Goal: Task Accomplishment & Management: Use online tool/utility

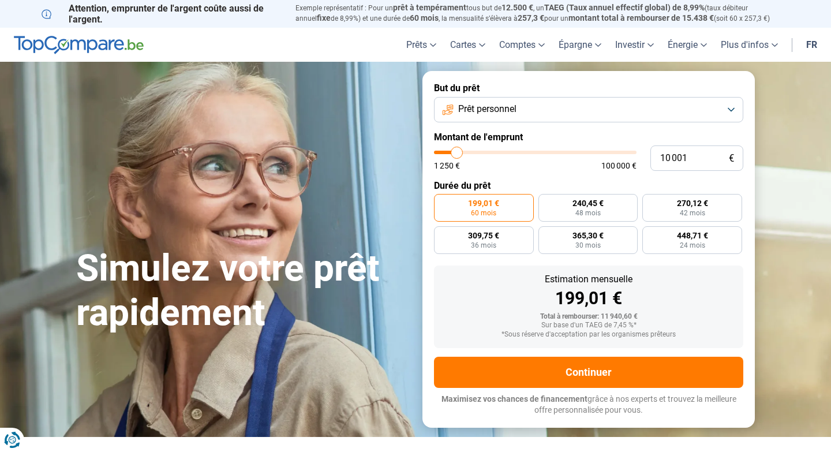
type input "10 750"
type input "10750"
type input "11 250"
type input "11250"
type input "11 750"
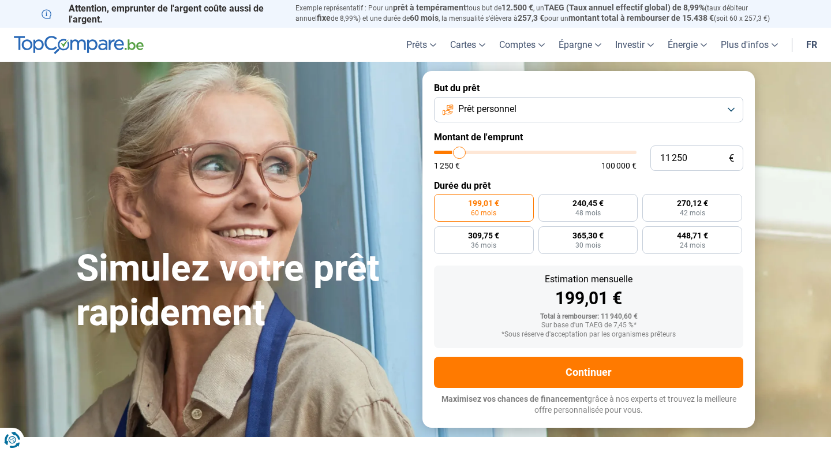
type input "11750"
type input "12 250"
type input "12250"
type input "12 750"
type input "12750"
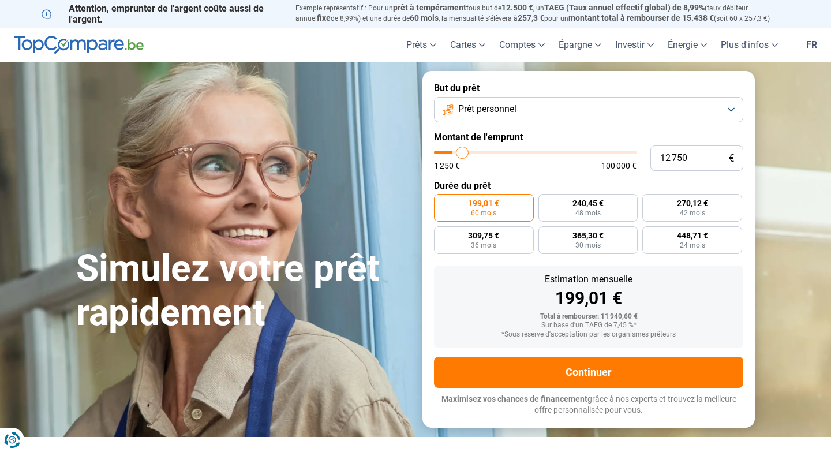
type input "13 250"
type input "13250"
type input "14 000"
type input "14000"
type input "14 750"
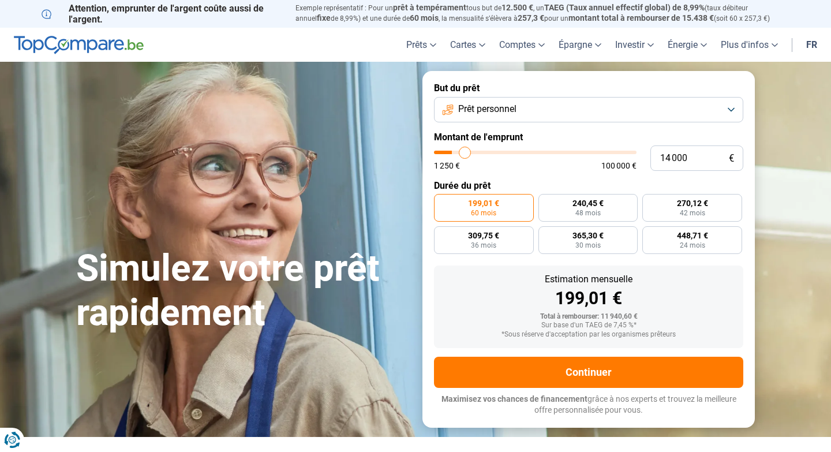
type input "14750"
type input "15 500"
type input "15500"
type input "16 250"
type input "16250"
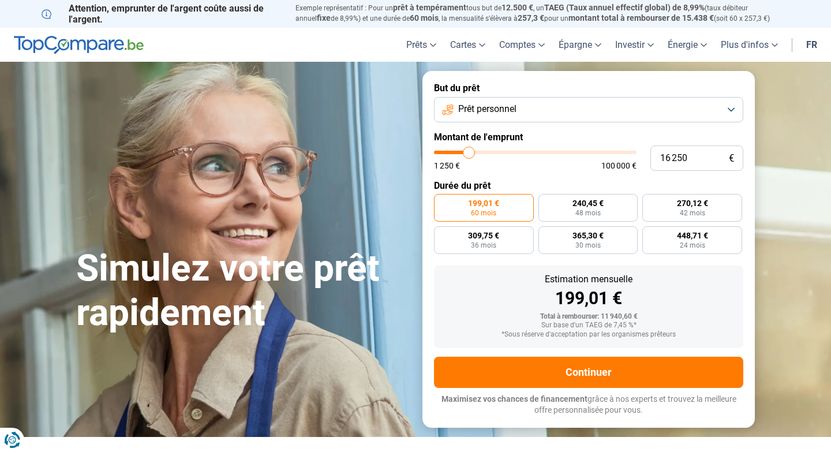
type input "17 000"
type input "17000"
type input "18 000"
type input "18000"
type input "18 500"
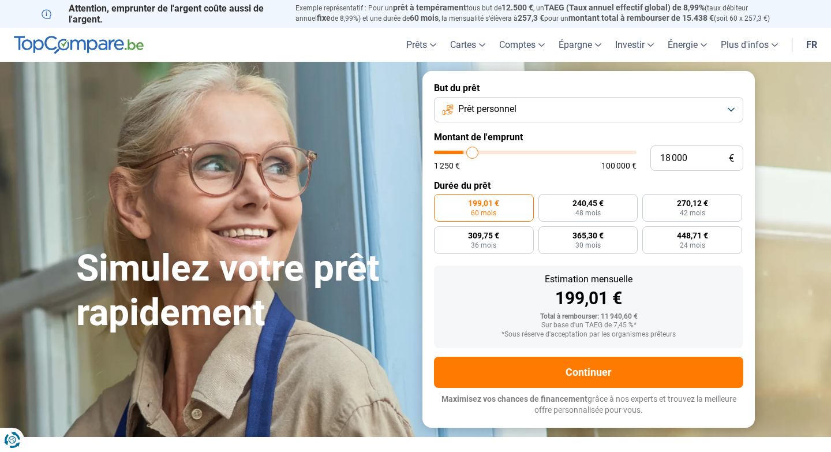
type input "18500"
type input "19 250"
type input "19250"
type input "20 000"
type input "20000"
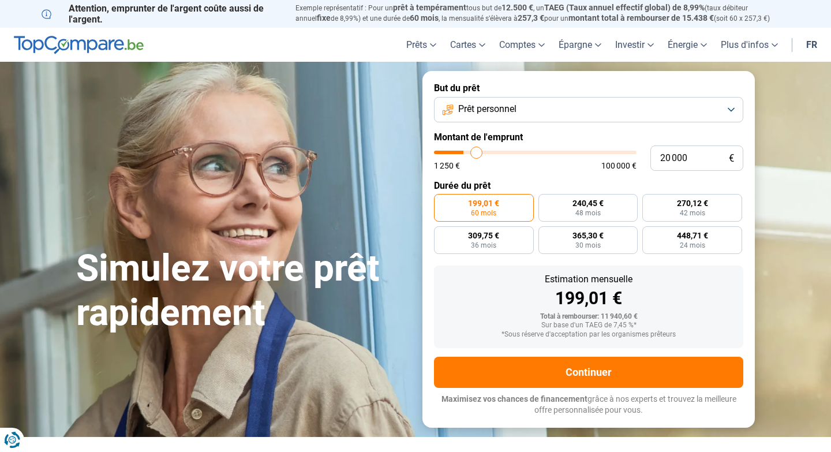
type input "21 250"
type input "21250"
type input "22 000"
type input "22000"
type input "22 750"
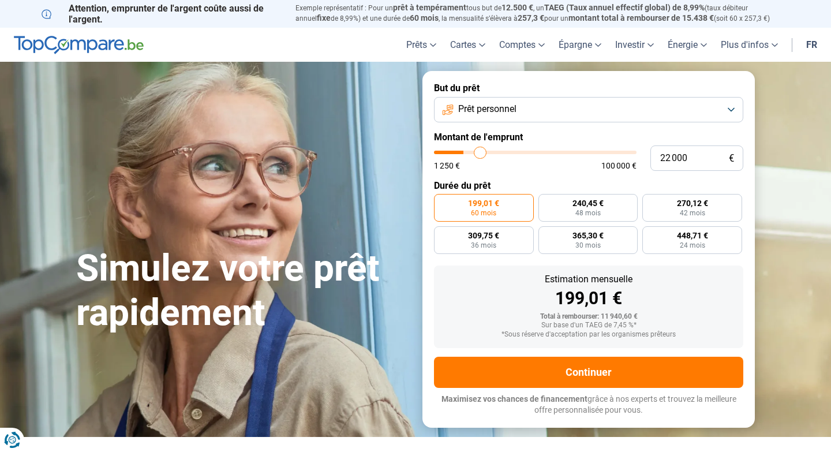
type input "22750"
type input "23 500"
type input "23500"
type input "24 250"
type input "24250"
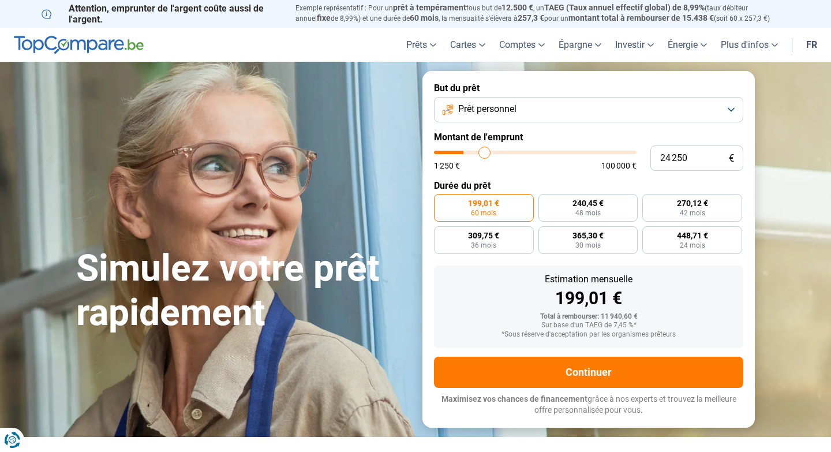
type input "24 750"
type input "24750"
type input "25 500"
type input "25500"
type input "26 250"
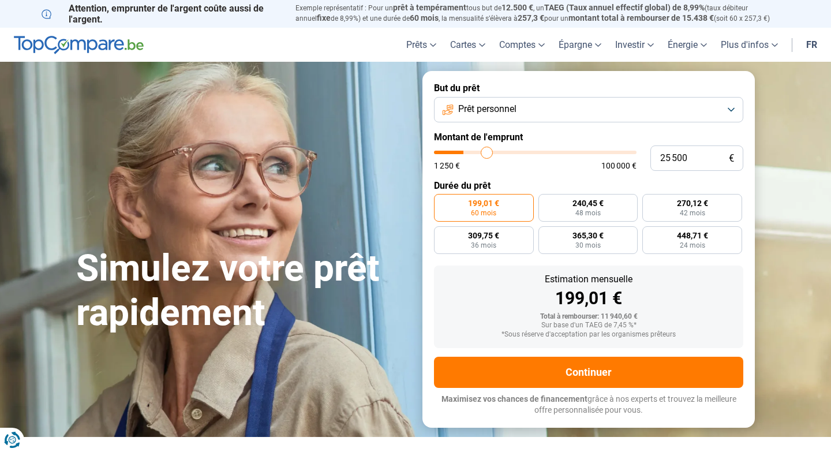
type input "26250"
type input "26 750"
type input "26750"
type input "27 250"
type input "27250"
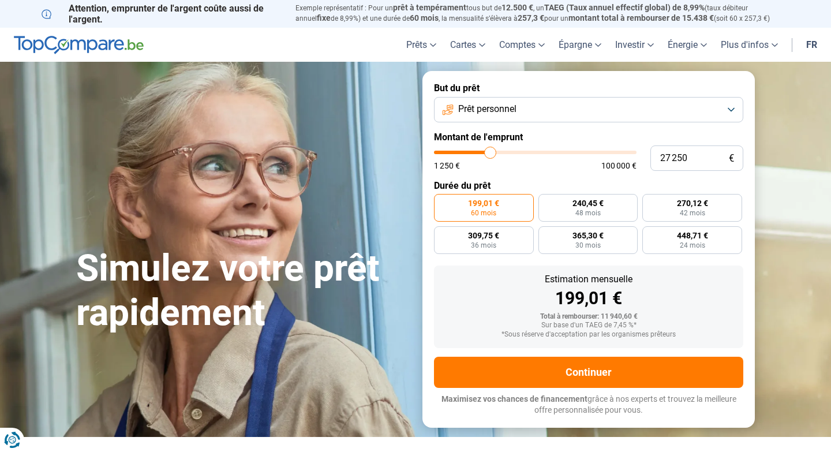
type input "27 750"
type input "27750"
type input "28 250"
type input "28250"
type input "28 750"
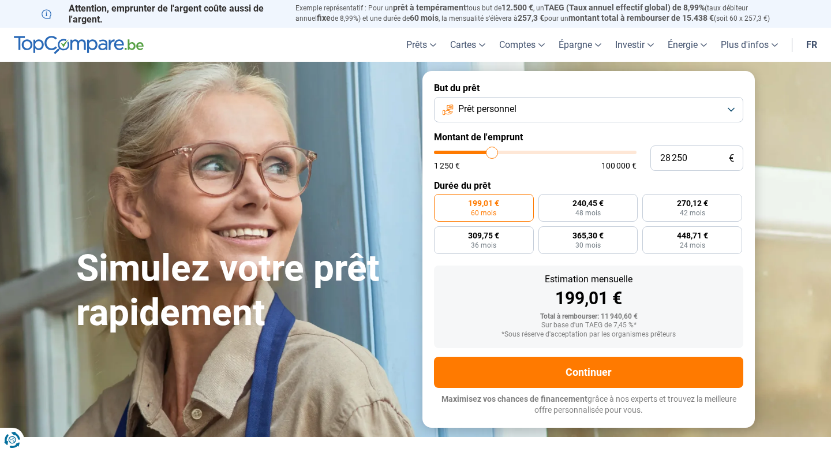
type input "28750"
type input "29 000"
type input "29000"
type input "29 250"
type input "29250"
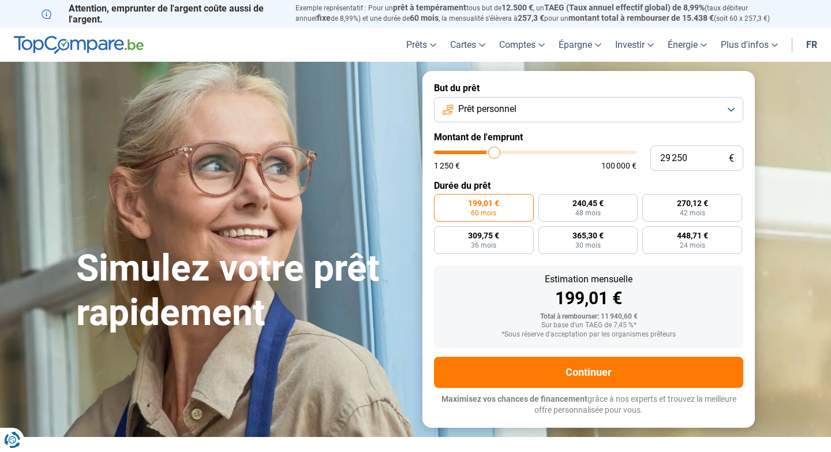
type input "29 500"
type input "29500"
type input "29 750"
type input "29750"
type input "30 000"
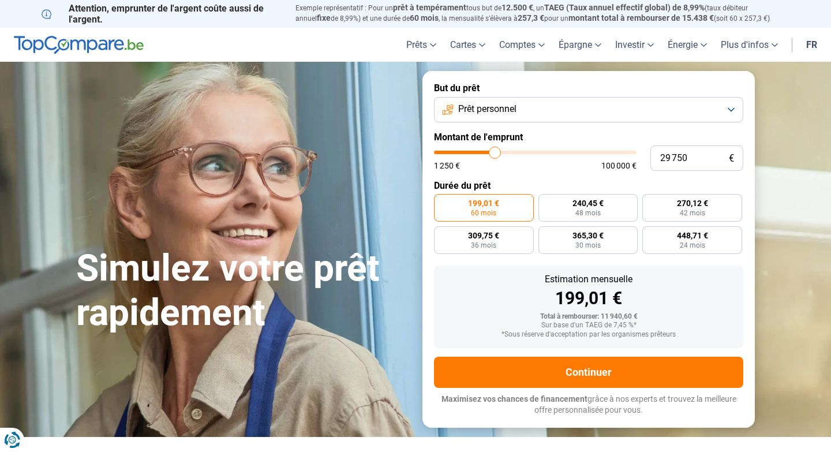
type input "30000"
type input "30 500"
type input "30500"
type input "30 750"
type input "30750"
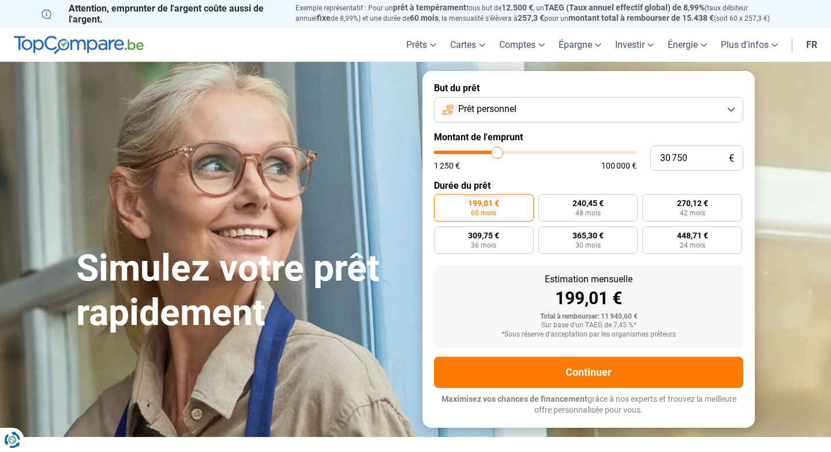
type input "31 250"
type input "31250"
type input "31 500"
type input "31500"
type input "31 750"
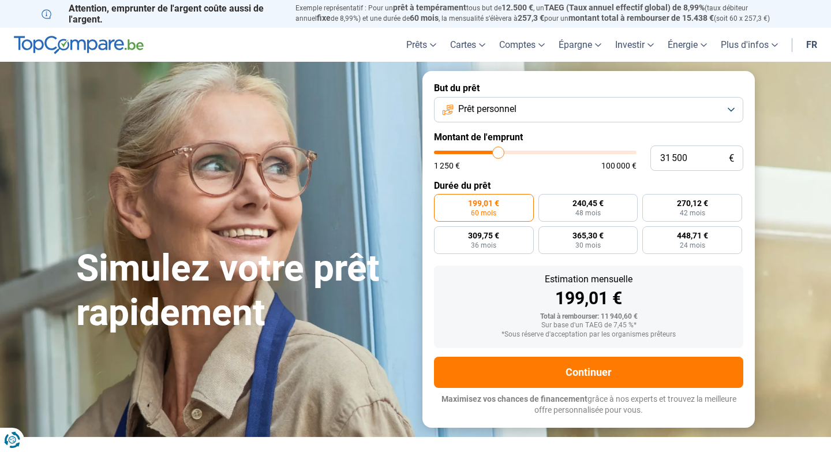
type input "31750"
type input "32 000"
type input "32000"
type input "32 250"
type input "32250"
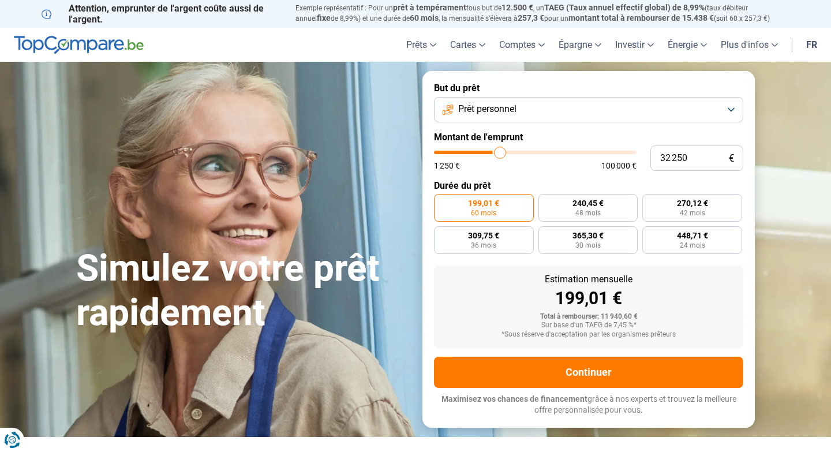
type input "32 500"
type input "32500"
type input "32 750"
type input "32750"
type input "33 000"
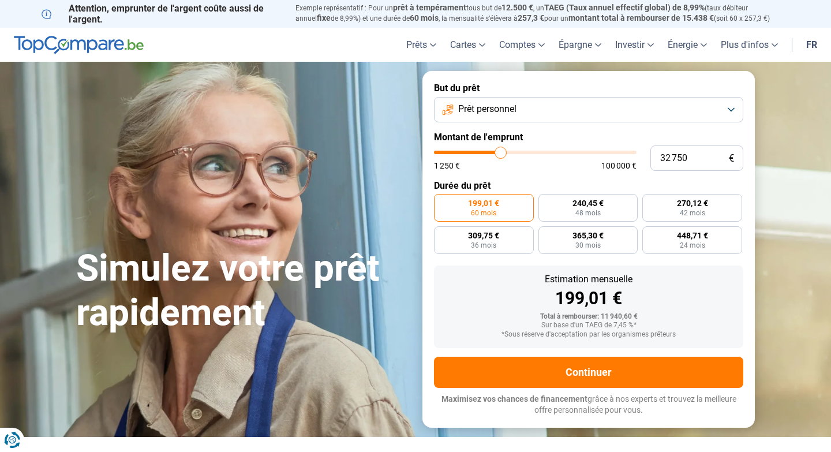
type input "33000"
type input "33 250"
type input "33250"
type input "33 500"
type input "33500"
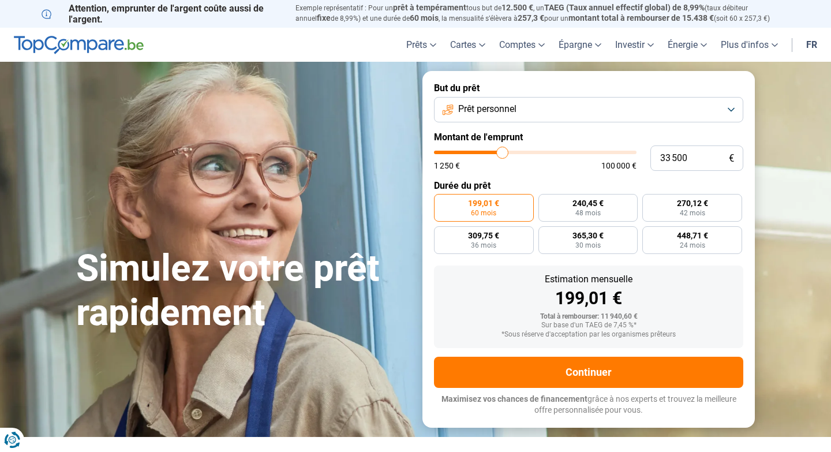
type input "33 750"
type input "33750"
type input "34 000"
type input "34000"
type input "34 250"
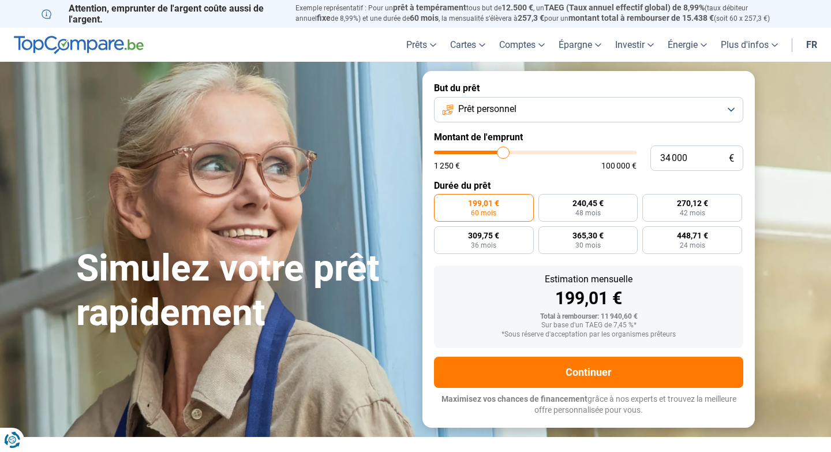
type input "34250"
type input "34 500"
type input "34500"
type input "34 750"
type input "34750"
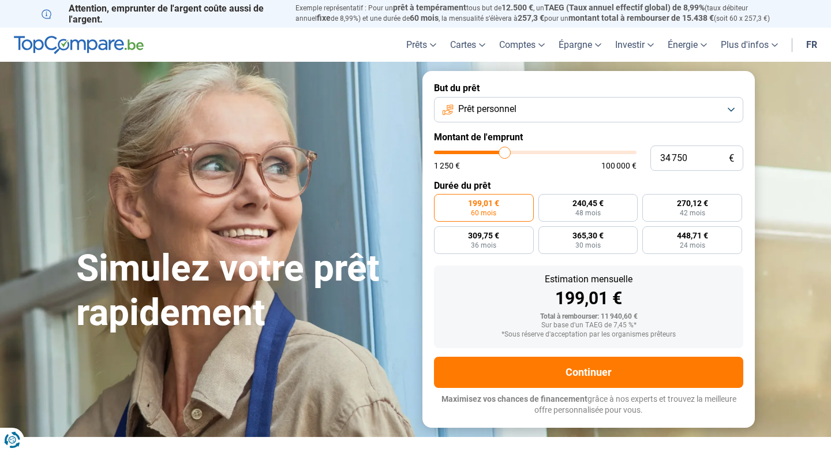
type input "35 000"
type input "35000"
type input "35 250"
type input "35250"
type input "35 500"
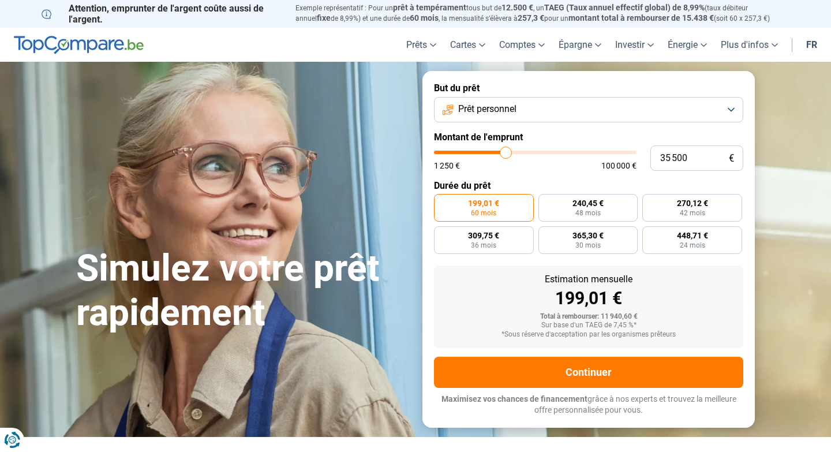
type input "35500"
type input "35 750"
type input "35750"
type input "36 000"
type input "36000"
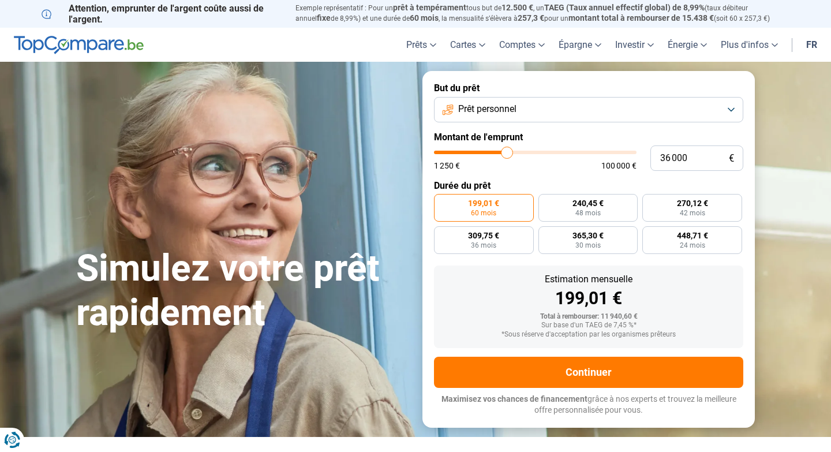
type input "36 250"
type input "36250"
type input "36 500"
type input "36500"
type input "36 250"
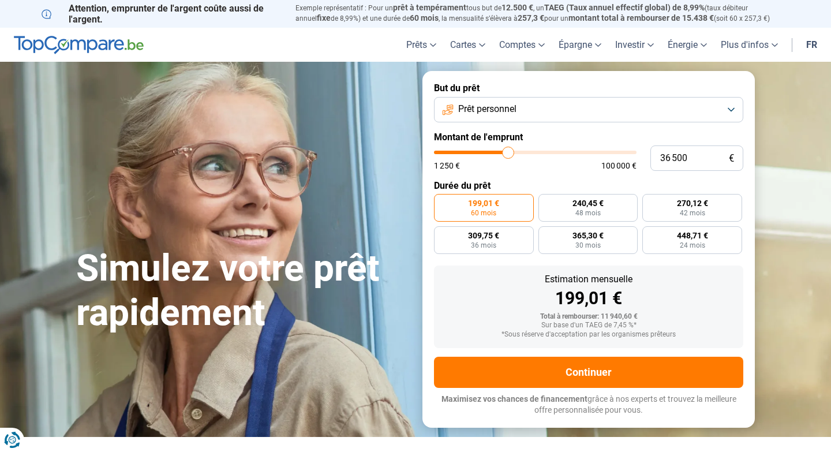
type input "36250"
type input "36 000"
type input "36000"
type input "35 750"
type input "35750"
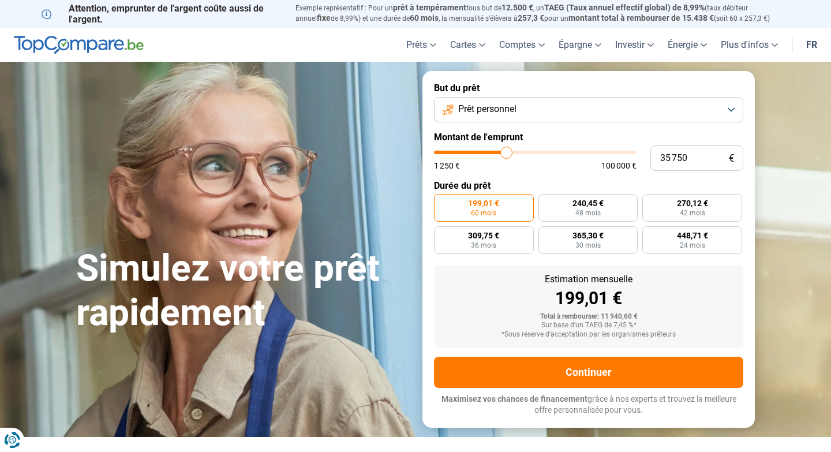
type input "35 500"
type input "35500"
type input "35 250"
type input "35250"
type input "35 000"
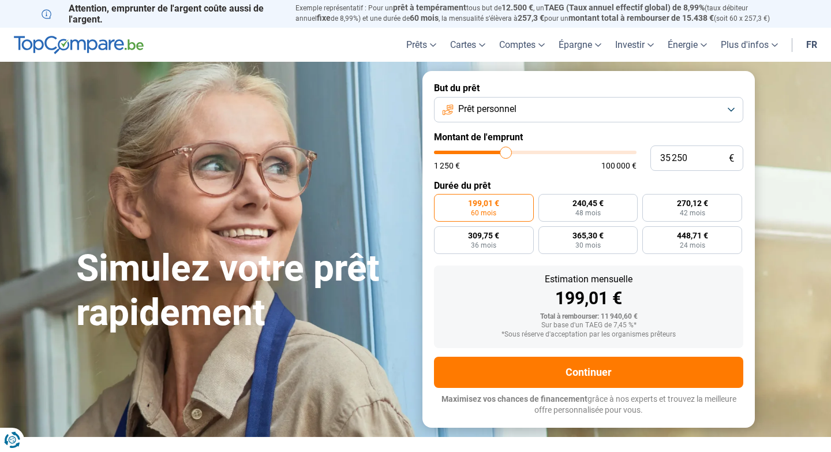
type input "35000"
type input "34 750"
type input "34750"
type input "35 000"
type input "35000"
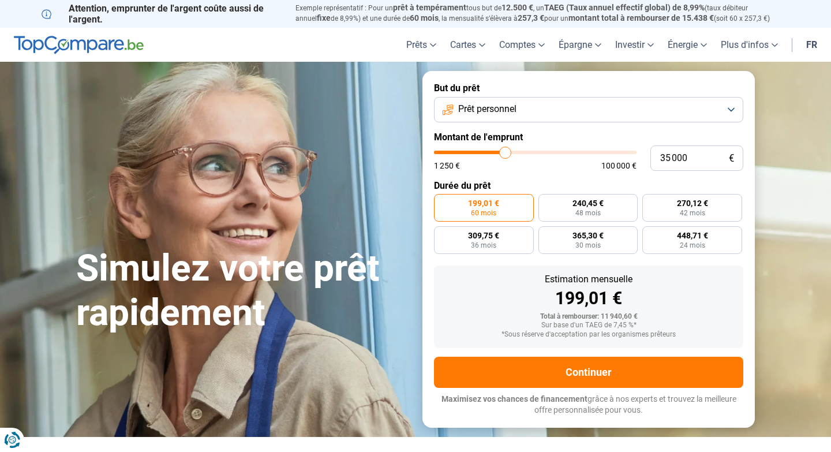
type input "35 250"
type input "35250"
type input "35 500"
drag, startPoint x: 458, startPoint y: 153, endPoint x: 506, endPoint y: 154, distance: 47.9
type input "35500"
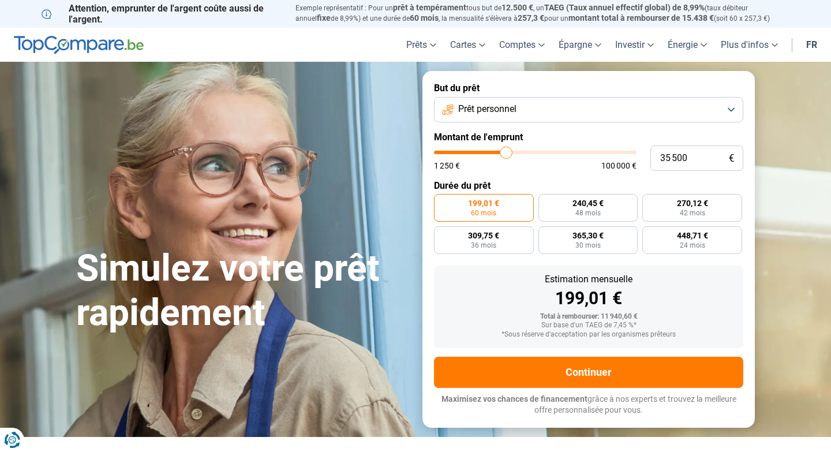
click at [506, 154] on input "range" at bounding box center [535, 152] width 203 height 3
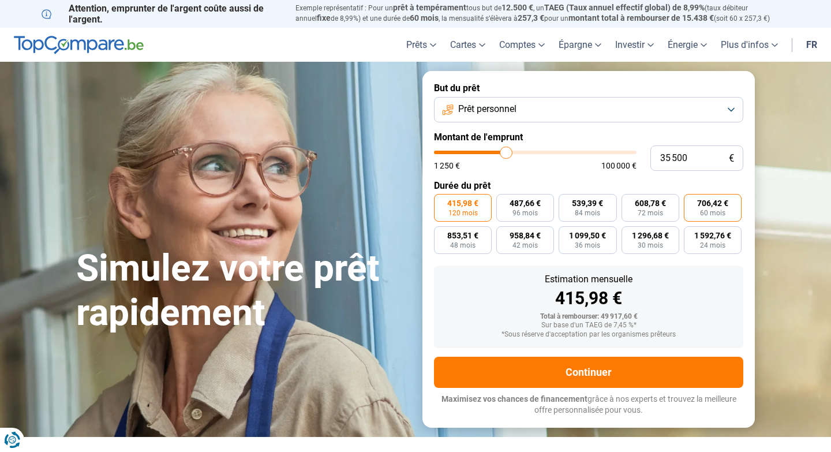
click at [708, 209] on span "60 mois" at bounding box center [712, 212] width 25 height 7
click at [691, 201] on input "706,42 € 60 mois" at bounding box center [688, 198] width 8 height 8
radio input "true"
